Goal: Check status: Check status

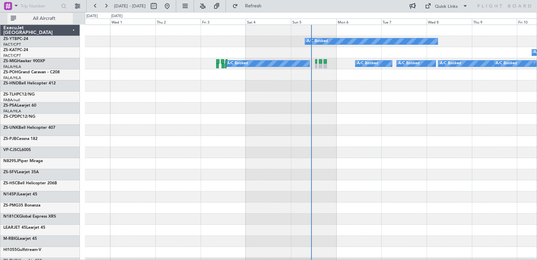
click at [48, 17] on span "All Aircraft" at bounding box center [43, 18] width 53 height 5
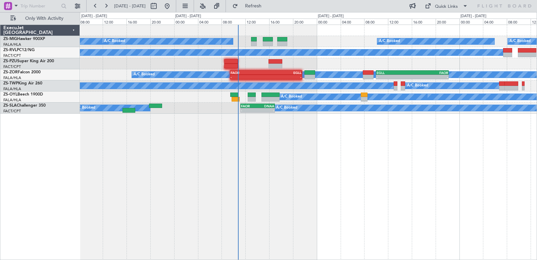
click at [322, 130] on div "A/C Booked A/C Booked A/C Booked A/C Booked A/C Booked A/C Booked A/C Booked A/…" at bounding box center [308, 142] width 457 height 235
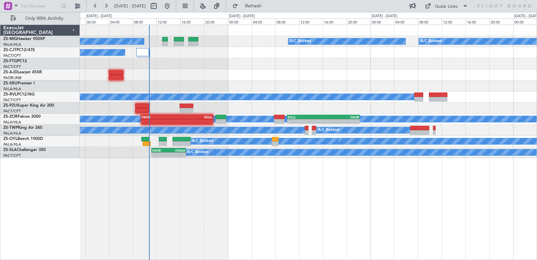
click at [247, 68] on div "A/C Booked A/C Booked A/C Booked A/C Booked A/C Booked A/C Booked A/C Booked A/…" at bounding box center [308, 91] width 457 height 133
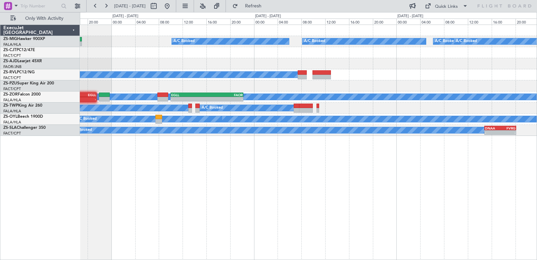
click at [248, 101] on div "A/C Booked - - FAOR 09:25 Z EGLL 21:35 Z - - EGLL 10:00 Z FAOR 22:15 Z" at bounding box center [308, 96] width 457 height 11
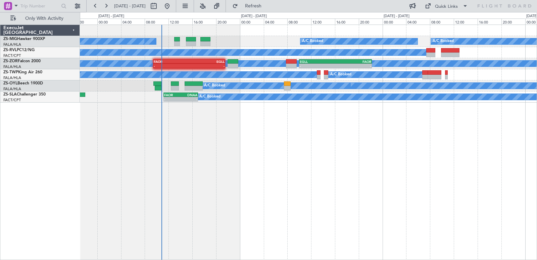
click at [472, 196] on div "A/C Booked A/C Booked A/C Booked A/C Booked A/C Booked A/C Booked A/C Booked A/…" at bounding box center [308, 142] width 457 height 235
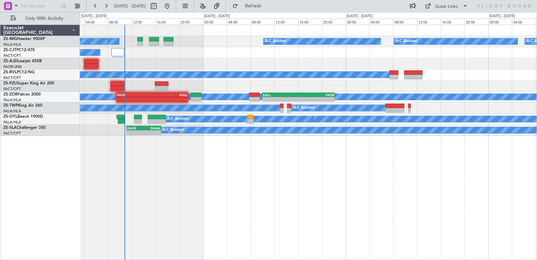
click at [395, 161] on div "A/C Booked A/C Booked A/C Booked A/C Booked A/C Booked A/C Booked A/C Booked A/…" at bounding box center [308, 142] width 457 height 235
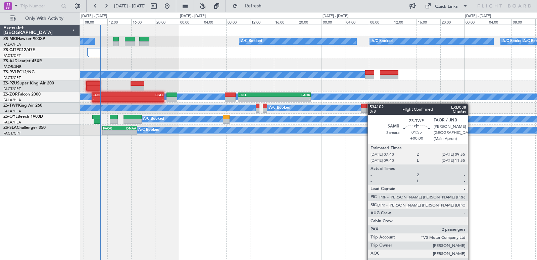
click at [370, 104] on div "A/C Booked A/C Booked A/C Booked A/C Booked A/C Booked A/C Booked A/C Booked A/…" at bounding box center [308, 142] width 457 height 235
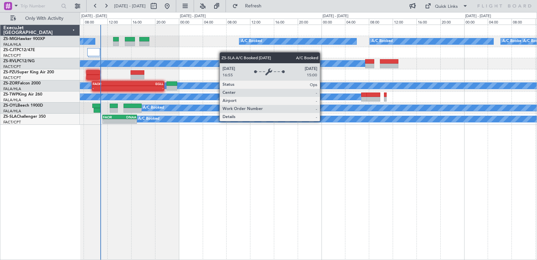
click at [324, 121] on div "A/C Booked" at bounding box center [345, 119] width 416 height 6
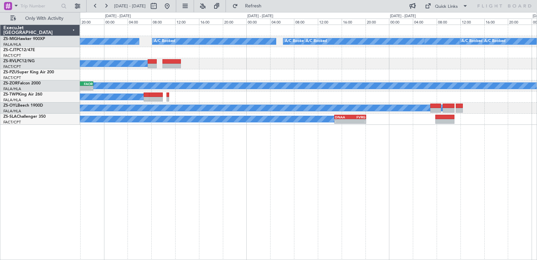
click at [233, 76] on div "A/C Booked A/C Booked A/C Booked A/C Booked A/C Booked A/C Booked A/C Booked A/…" at bounding box center [308, 75] width 457 height 100
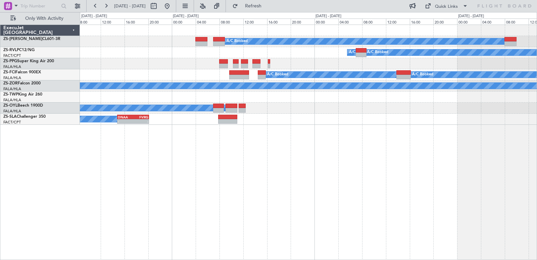
click at [26, 102] on div "A/C Booked A/C Unavailable A/C Booked A/C Booked A/C Booked A/C Booked A/C Book…" at bounding box center [268, 136] width 537 height 248
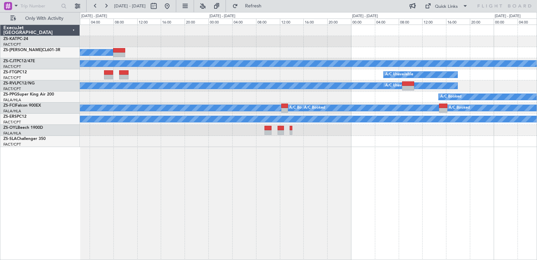
click at [171, 186] on div "A/C Unavailable A/C Booked A/C Booked A/C Booked A/C Booked A/C Unavailable A/C…" at bounding box center [308, 142] width 457 height 235
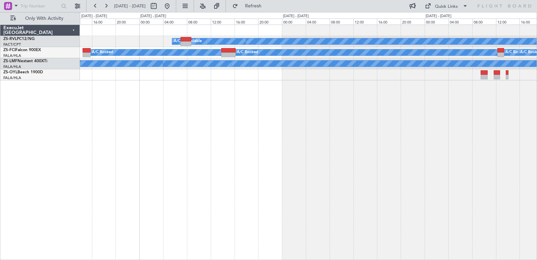
click at [436, 123] on div "A/C Booked A/C Unavailable A/C Unavailable A/C Booked A/C Booked A/C Booked A/C…" at bounding box center [308, 142] width 457 height 235
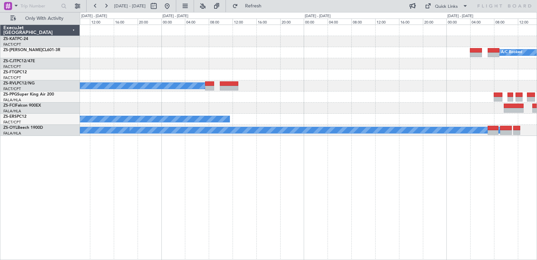
click at [537, 110] on div "A/C Unavailable A/C Booked A/C Booked A/C Booked A/C Booked A/C Booked A/C Unav…" at bounding box center [268, 136] width 537 height 248
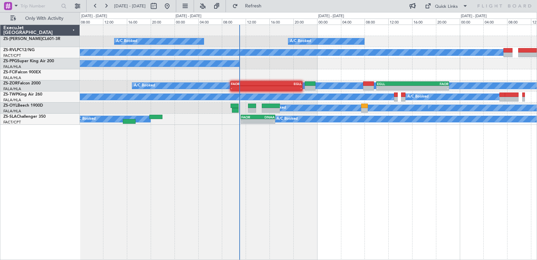
click at [395, 75] on div "A/C Booked A/C Booked A/C Booked A/C Booked A/C Booked A/C Booked A/C Unavailab…" at bounding box center [308, 142] width 457 height 235
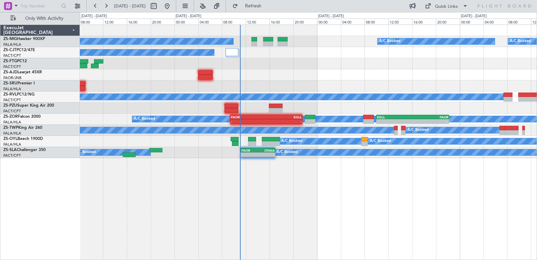
click at [353, 191] on div "A/C Booked A/C Booked A/C Booked A/C Booked A/C Booked A/C Booked A/C Booked A/…" at bounding box center [308, 142] width 457 height 235
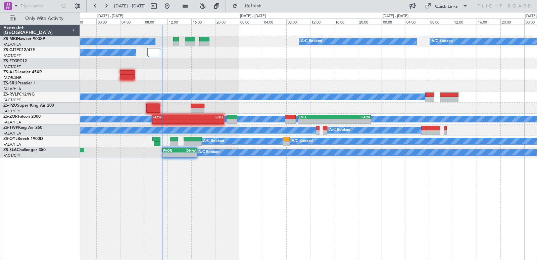
click at [297, 233] on div "A/C Booked A/C Booked A/C Booked A/C Booked A/C Booked A/C Booked A/C Booked A/…" at bounding box center [308, 142] width 457 height 235
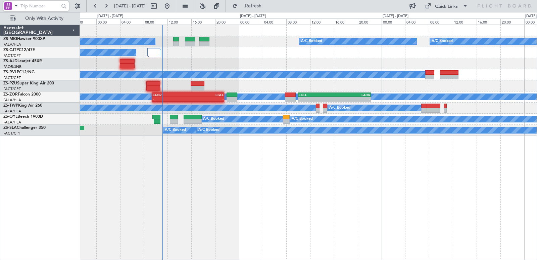
click at [45, 3] on input "text" at bounding box center [39, 6] width 39 height 10
type input "534102"
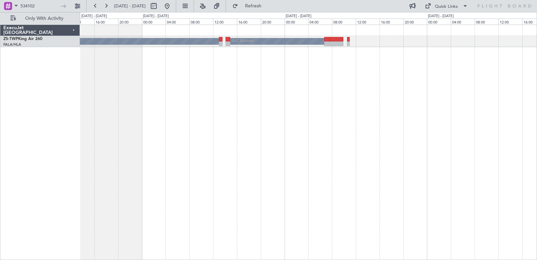
click at [119, 167] on div "A/C Booked A/C Booked" at bounding box center [308, 142] width 457 height 235
